Goal: Information Seeking & Learning: Compare options

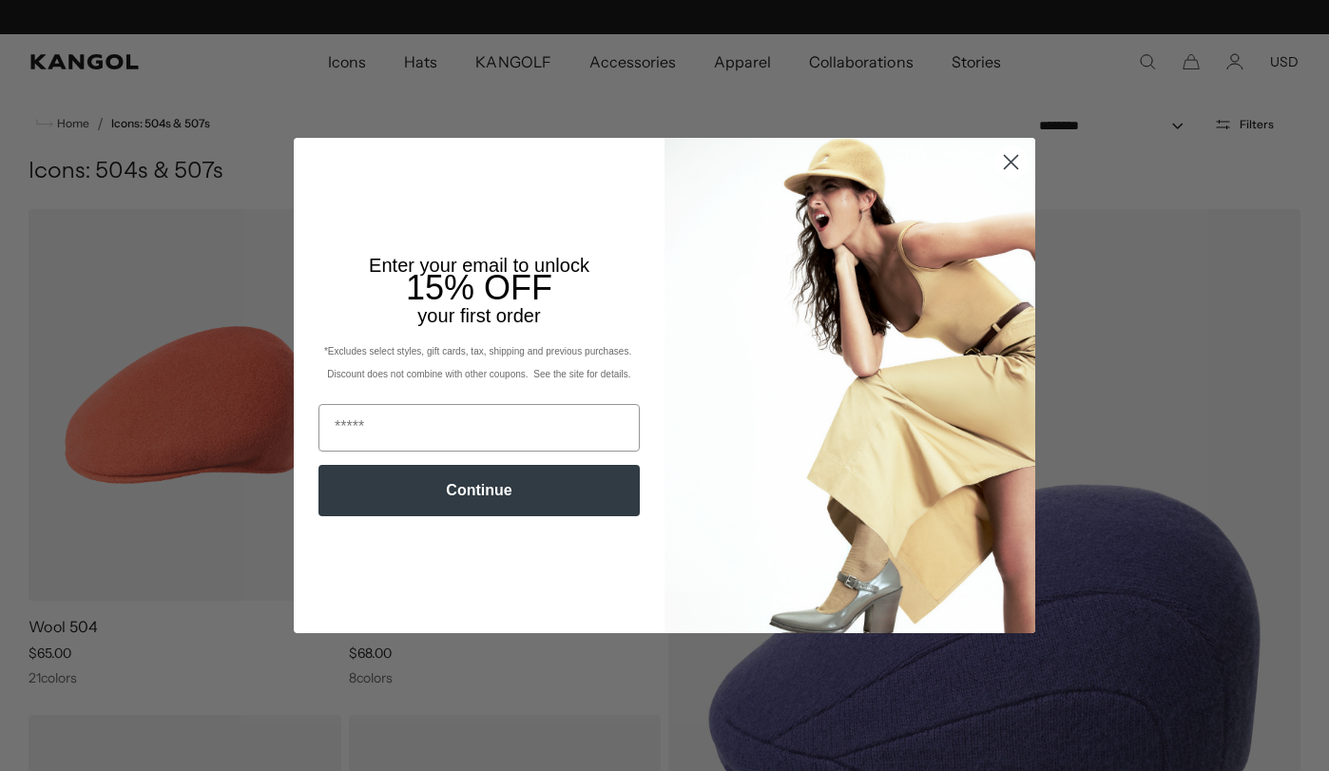
scroll to position [0, 392]
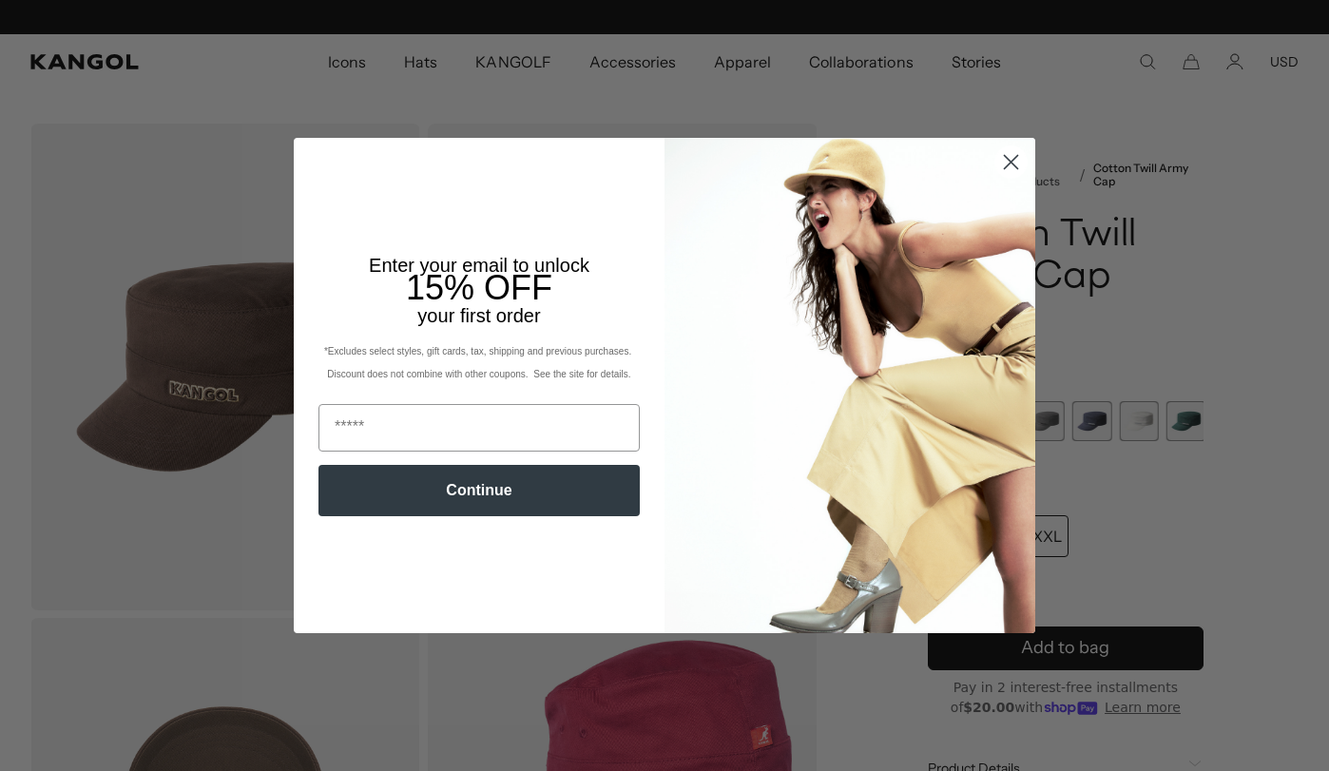
scroll to position [0, 392]
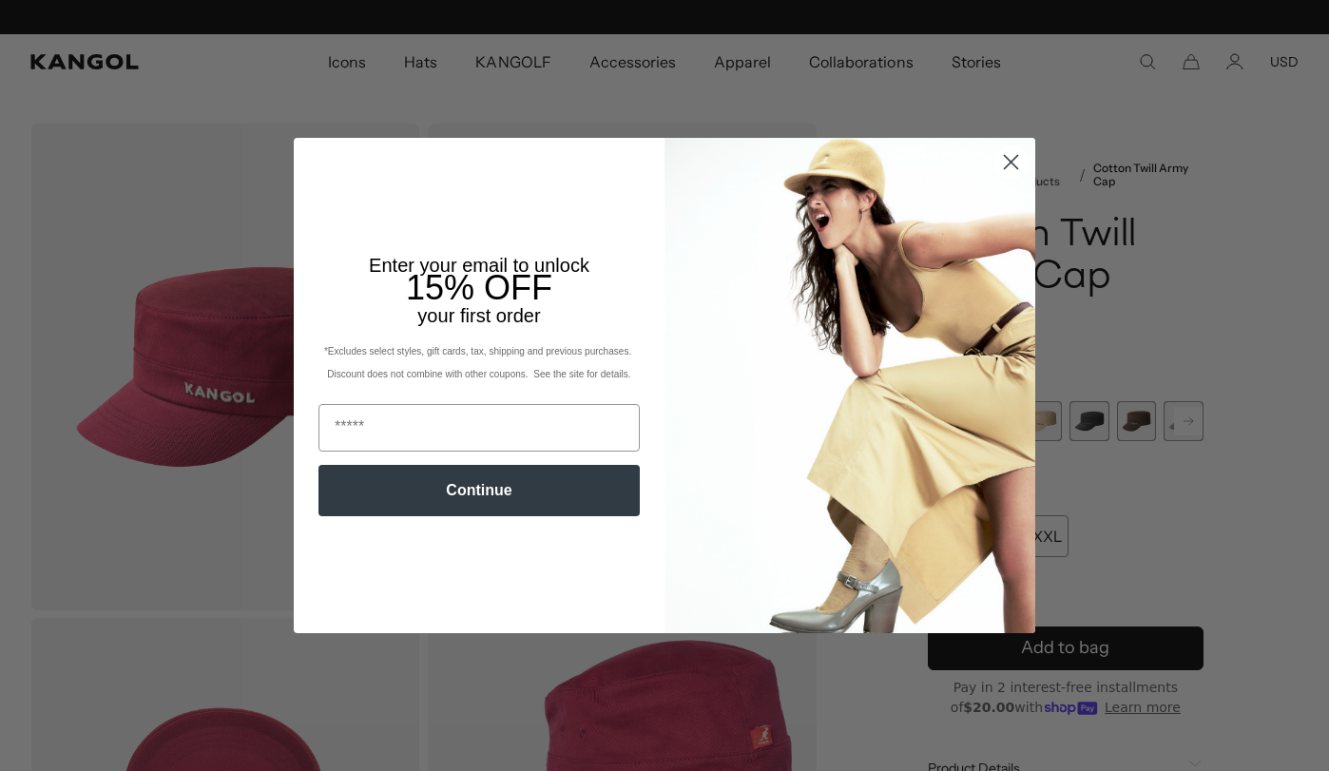
scroll to position [0, 392]
